Goal: Register for event/course

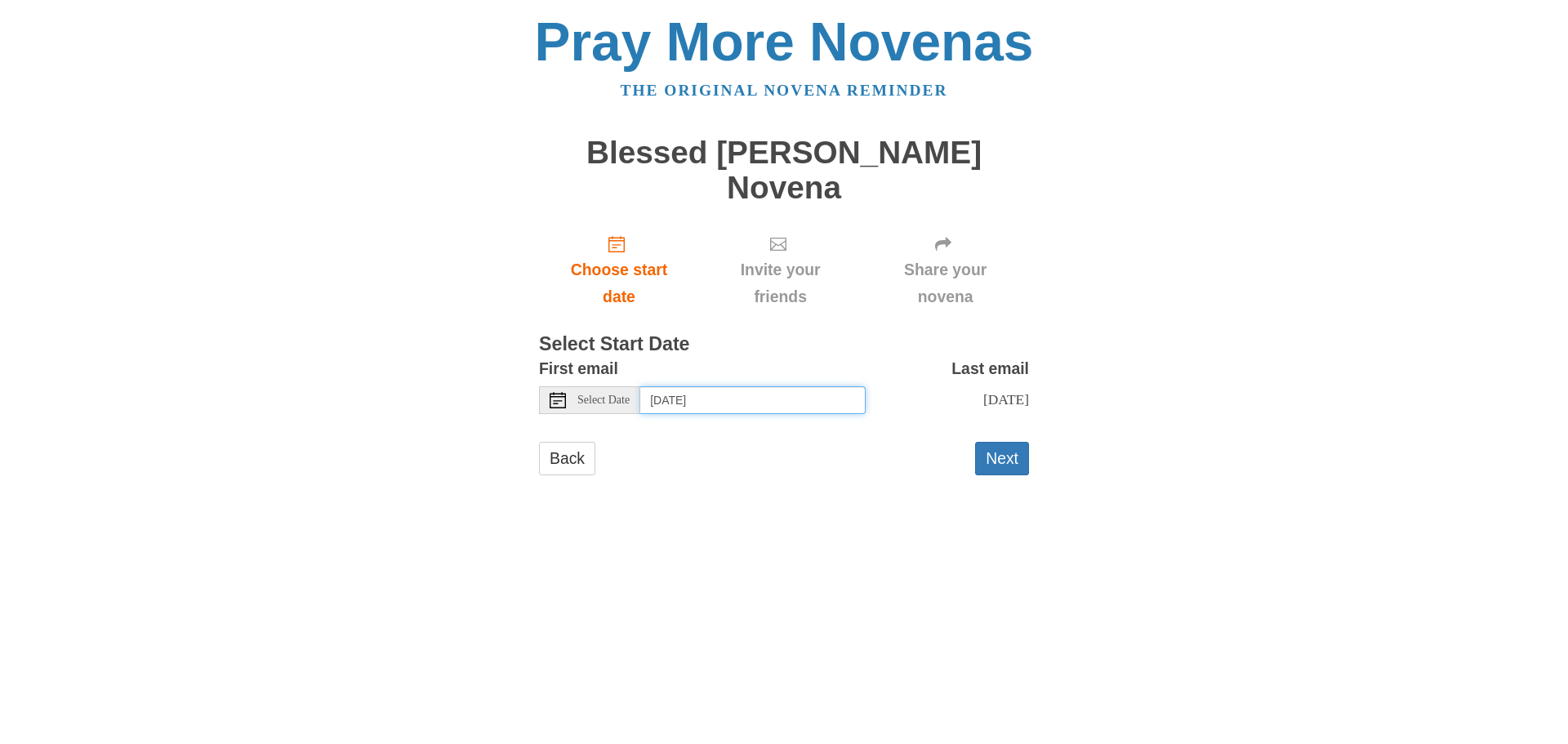
click at [668, 386] on input "[DATE]" at bounding box center [752, 400] width 226 height 28
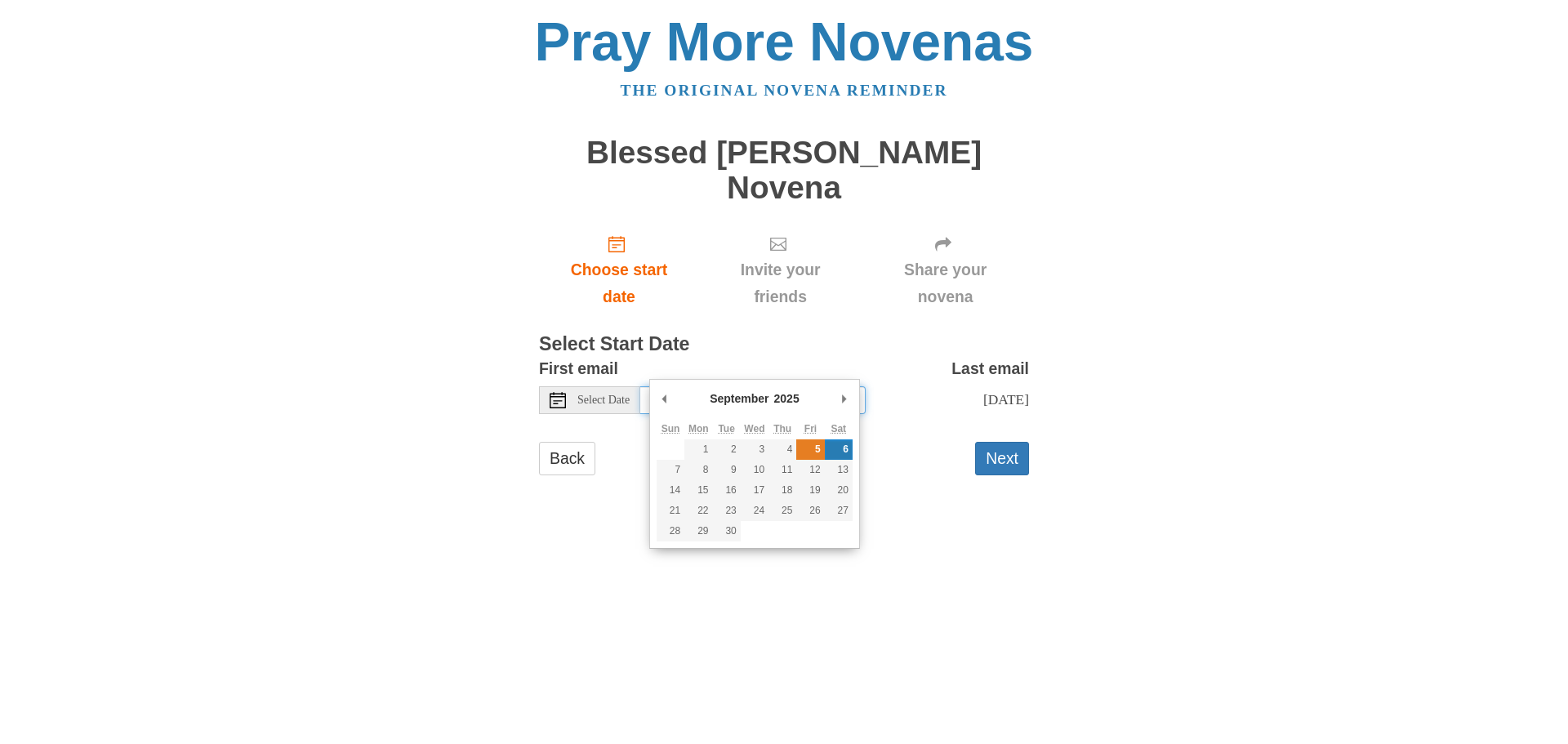
type input "[DATE]"
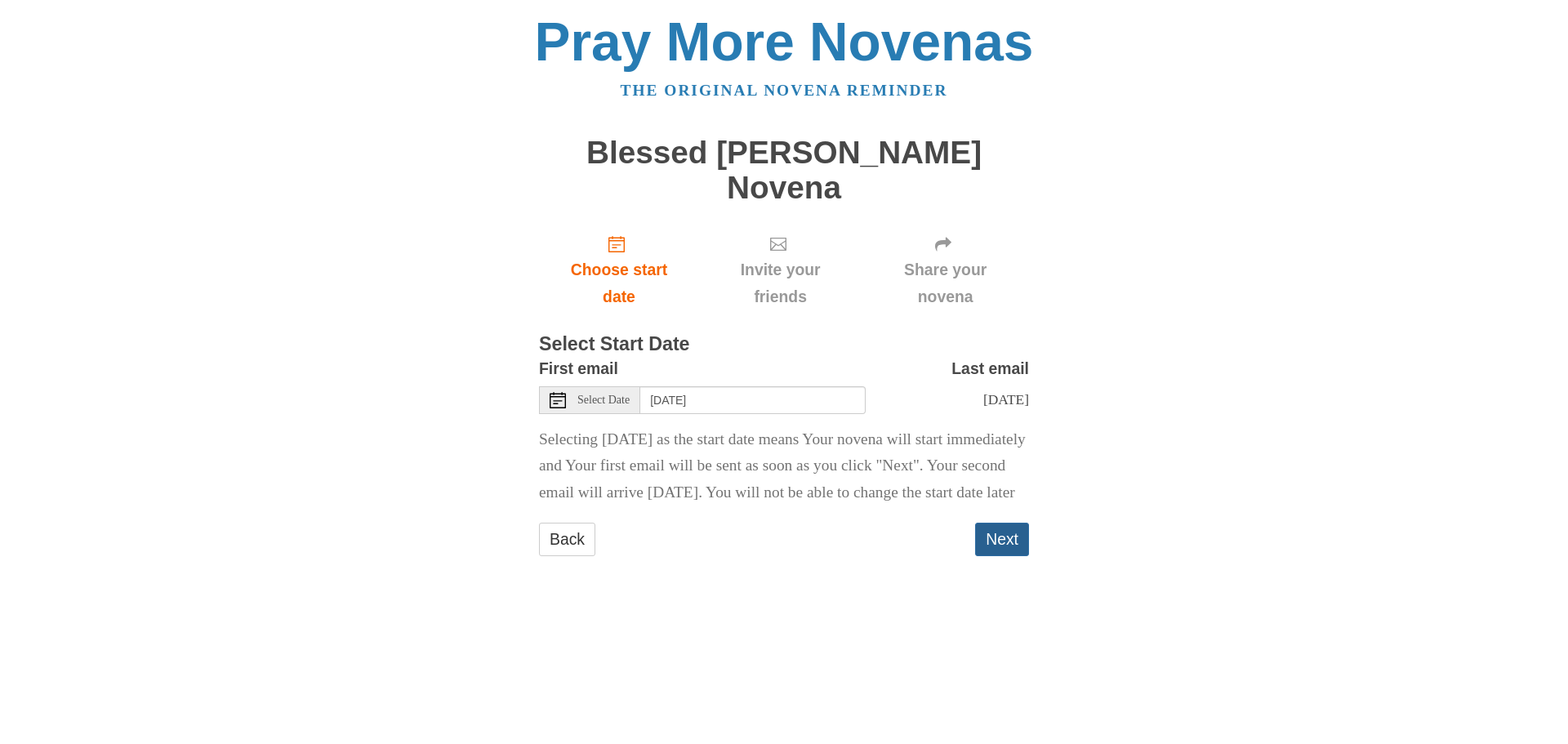
click at [989, 545] on button "Next" at bounding box center [1002, 540] width 54 height 34
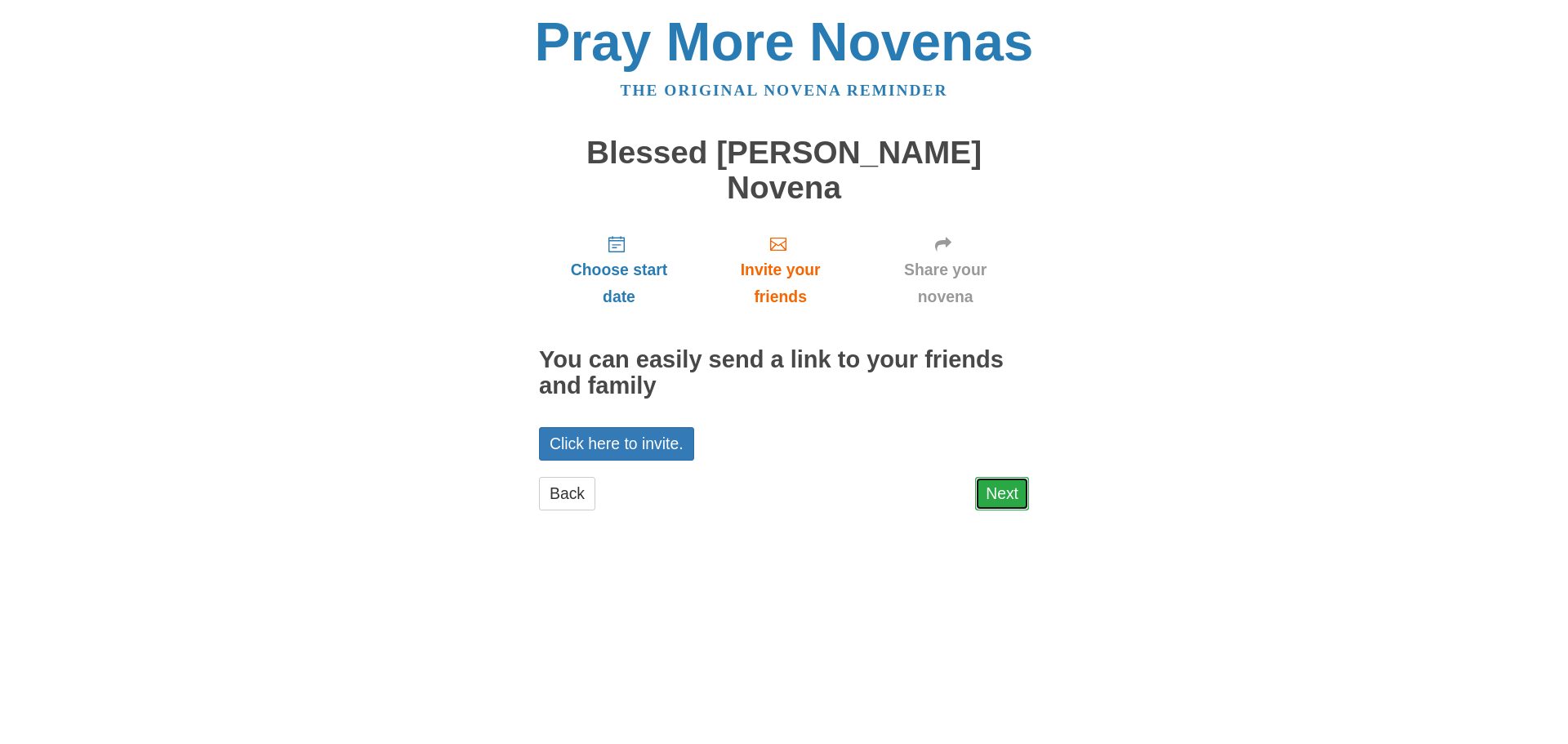
click at [1009, 477] on link "Next" at bounding box center [1002, 494] width 54 height 34
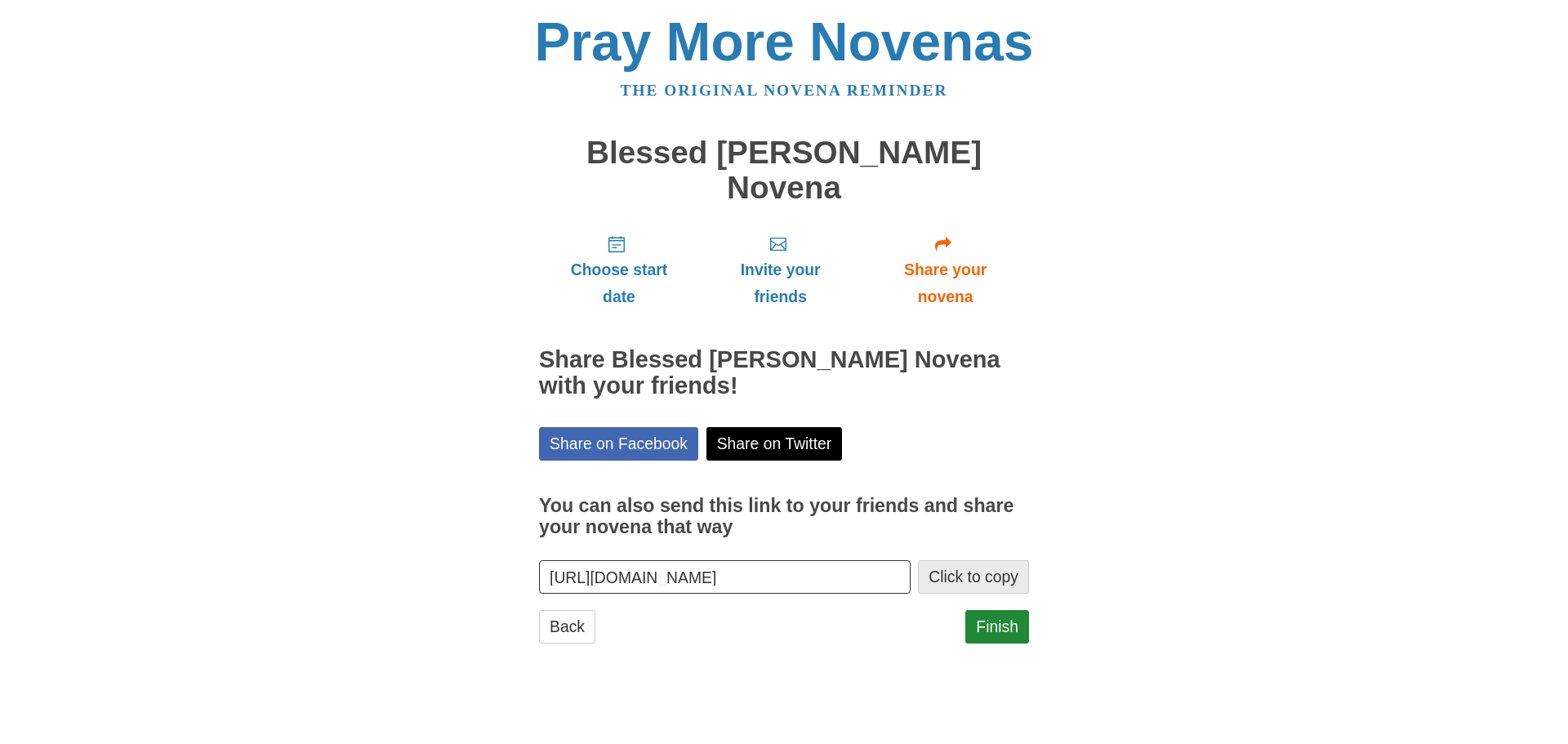
click at [959, 561] on button "Click to copy" at bounding box center [973, 577] width 111 height 34
click at [985, 610] on link "Finish" at bounding box center [997, 627] width 64 height 34
